Goal: Transaction & Acquisition: Purchase product/service

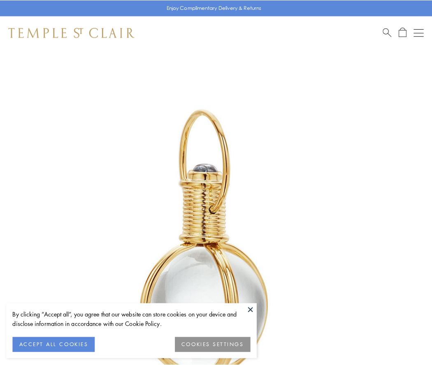
scroll to position [215, 0]
